Goal: Transaction & Acquisition: Purchase product/service

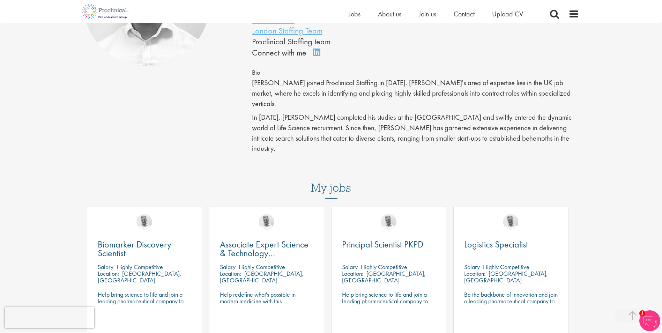
scroll to position [140, 0]
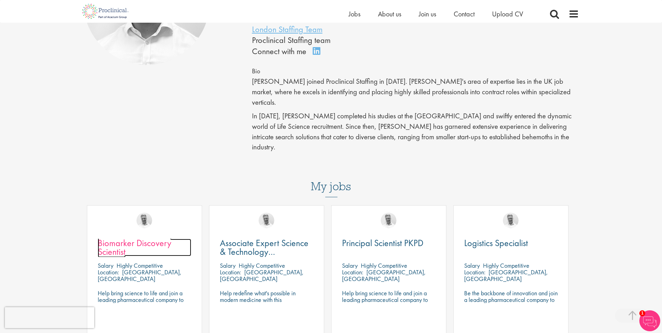
click at [146, 239] on link "Biomarker Discovery Scientist" at bounding box center [144, 247] width 93 height 17
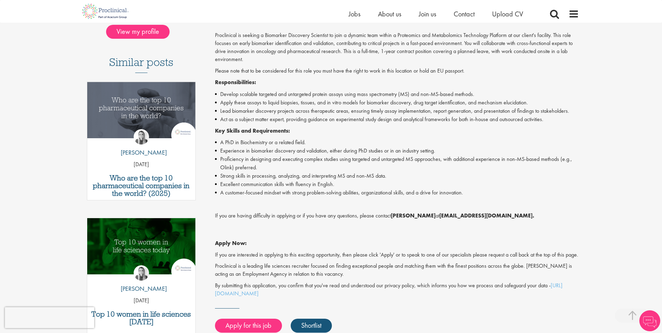
scroll to position [174, 0]
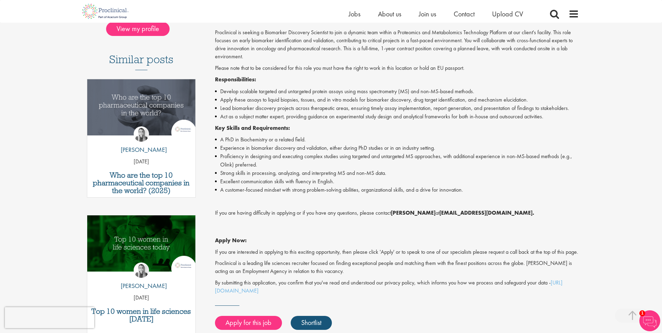
click at [324, 212] on p "If you are having difficulty in applying or if you have any questions, please c…" at bounding box center [397, 213] width 364 height 8
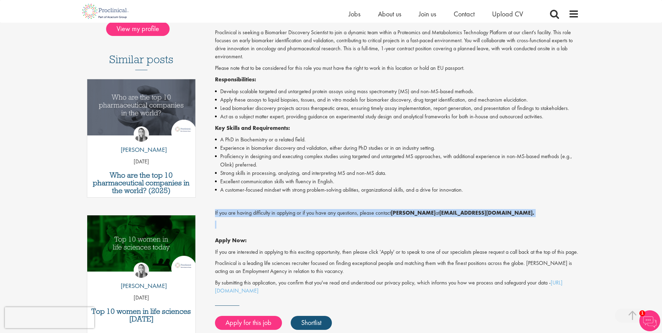
click at [324, 212] on p "If you are having difficulty in applying or if you have any questions, please c…" at bounding box center [397, 213] width 364 height 8
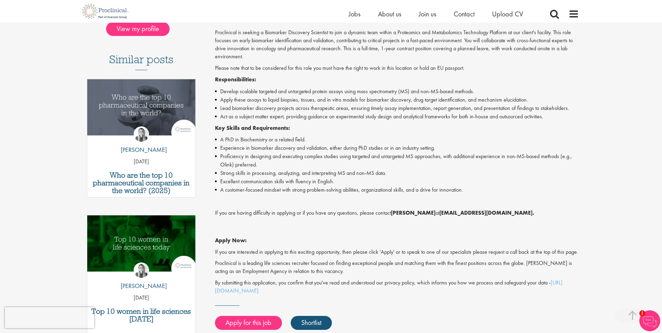
drag, startPoint x: 324, startPoint y: 212, endPoint x: 336, endPoint y: 263, distance: 52.2
click at [336, 256] on p "If you are interested in applying to this exciting opportunity, then please cli…" at bounding box center [397, 252] width 364 height 8
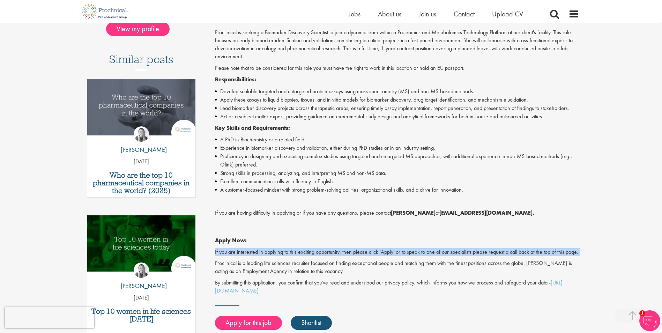
click at [336, 256] on p "If you are interested in applying to this exciting opportunity, then please cli…" at bounding box center [397, 252] width 364 height 8
drag, startPoint x: 336, startPoint y: 263, endPoint x: 307, endPoint y: 249, distance: 32.0
click at [307, 249] on p "If you are interested in applying to this exciting opportunity, then please cli…" at bounding box center [397, 252] width 364 height 8
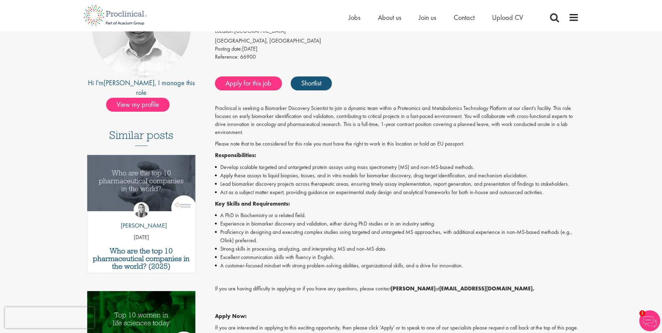
scroll to position [0, 0]
